Goal: Transaction & Acquisition: Purchase product/service

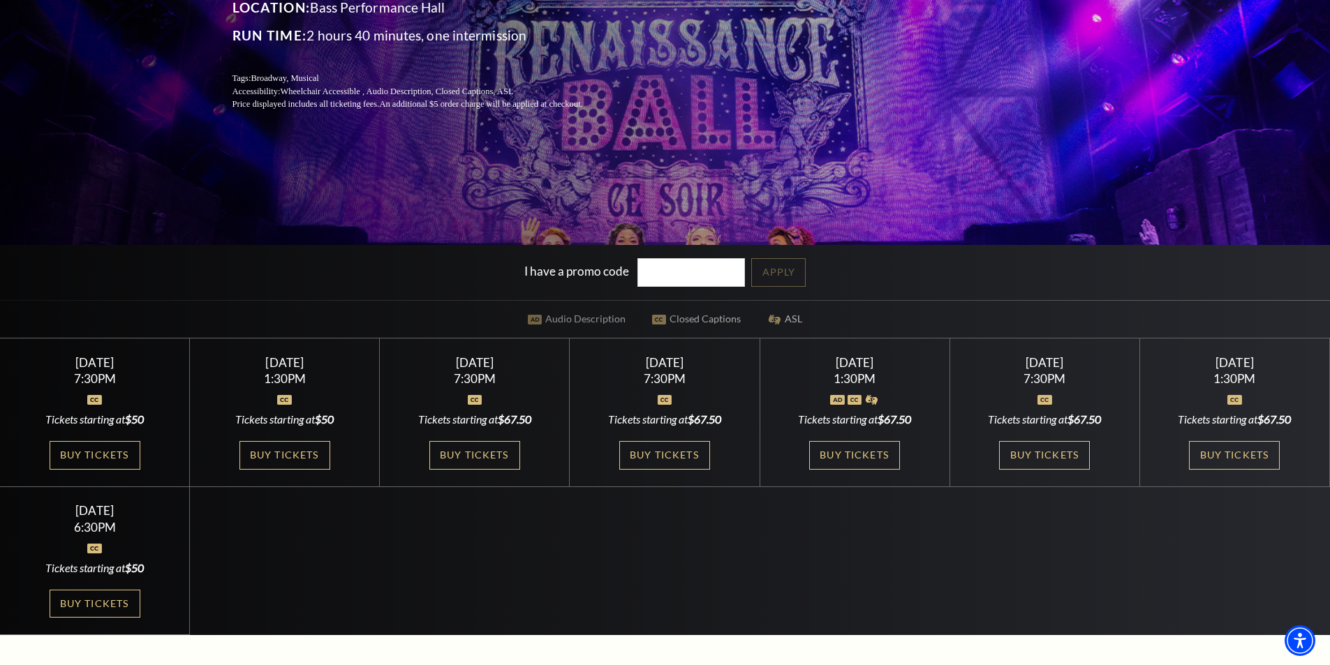
scroll to position [349, 0]
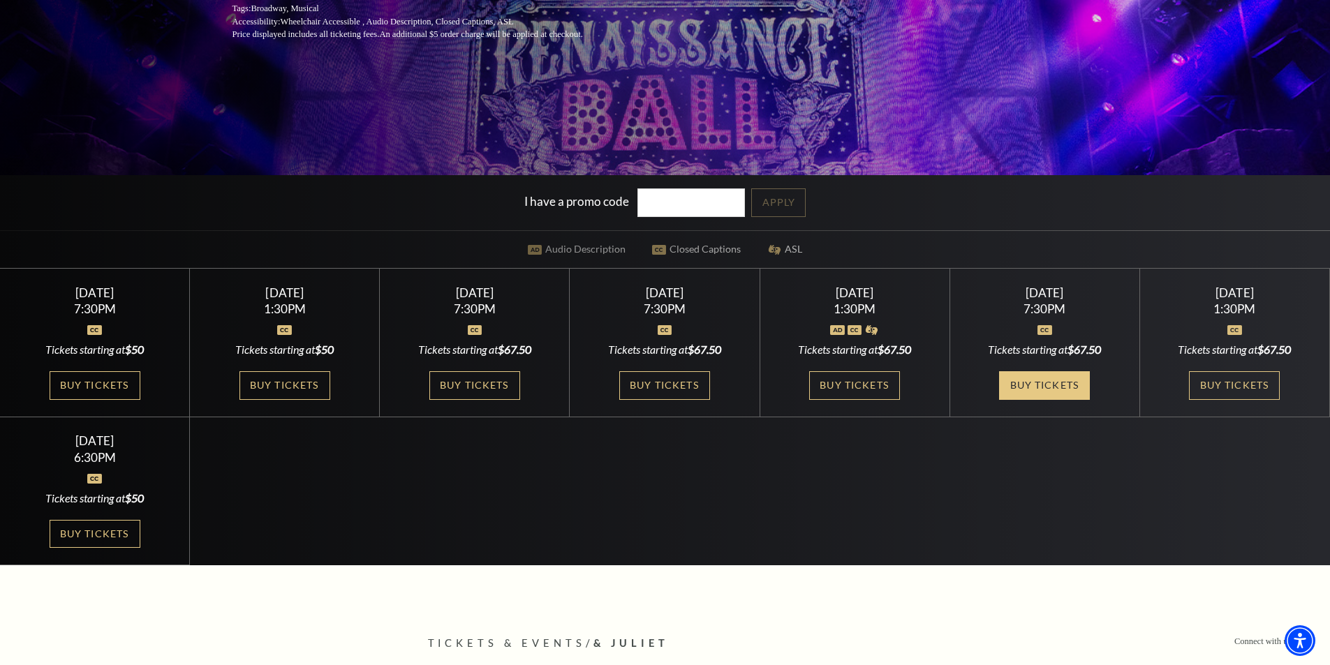
click at [1033, 385] on link "Buy Tickets" at bounding box center [1044, 385] width 91 height 29
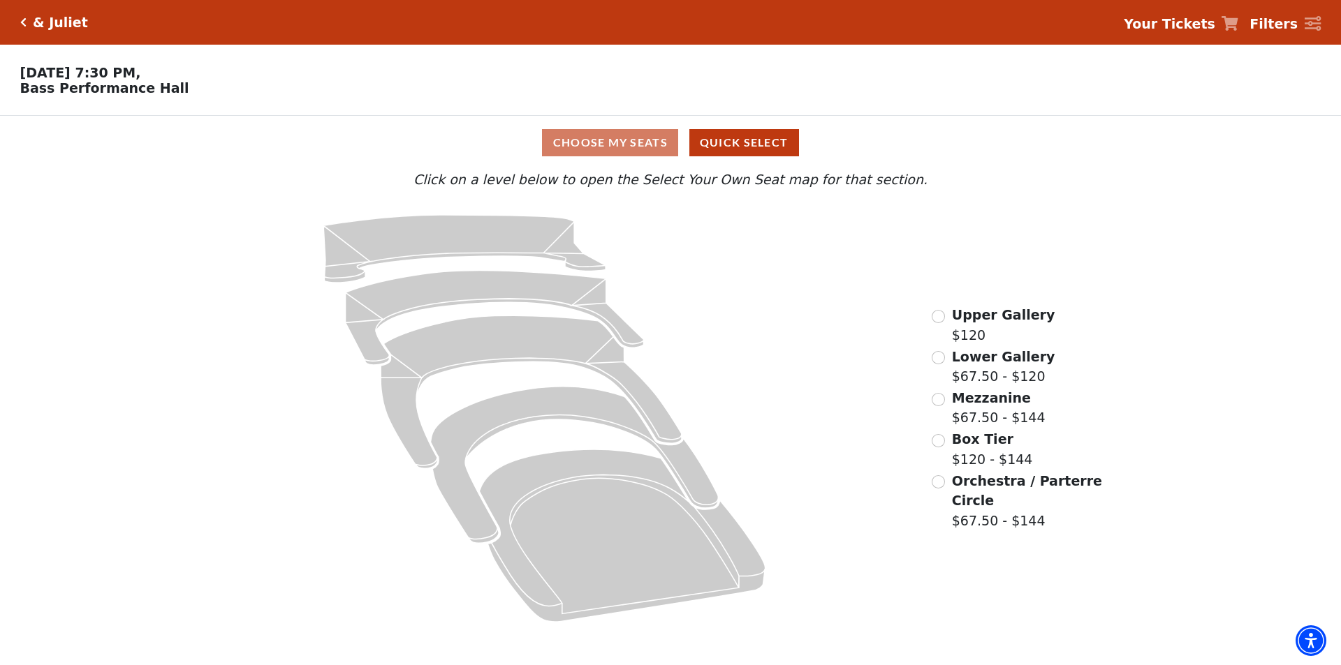
click at [944, 371] on div "Lower Gallery $67.50 - $120" at bounding box center [992, 367] width 123 height 40
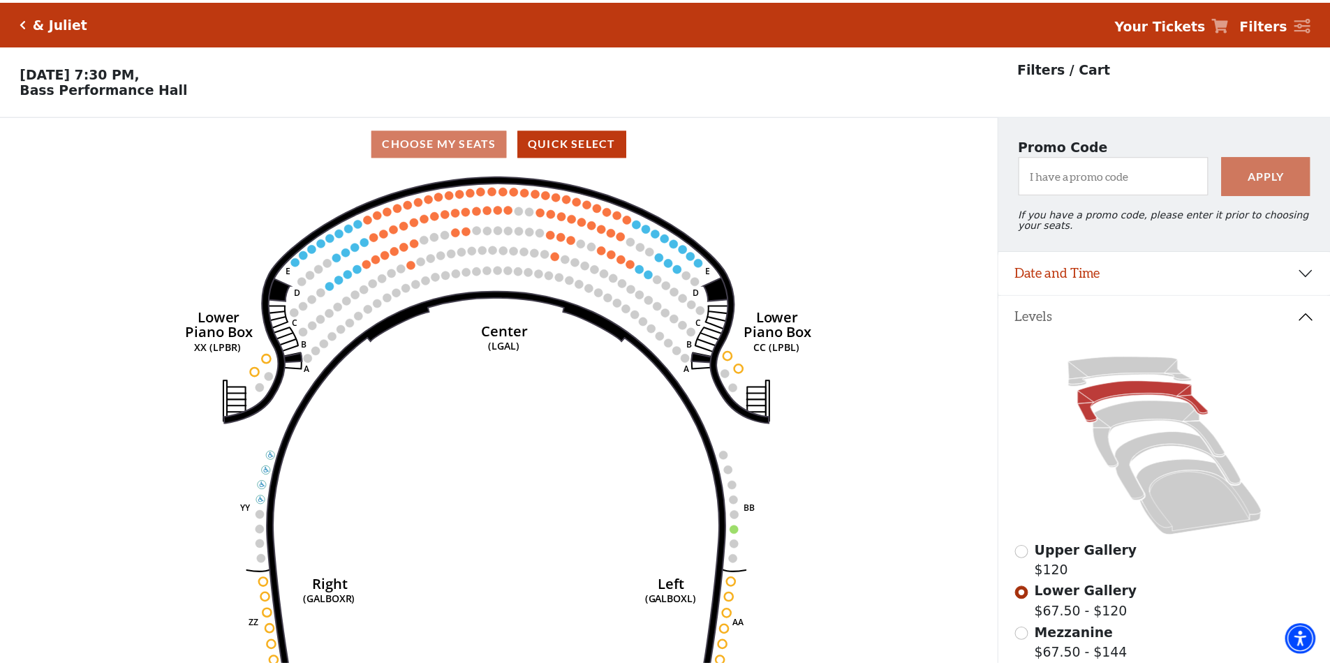
scroll to position [65, 0]
